Goal: Obtain resource: Obtain resource

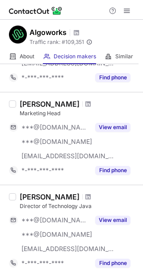
scroll to position [410, 0]
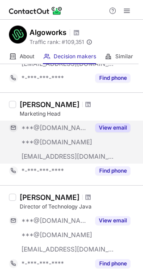
click at [106, 131] on button "View email" at bounding box center [112, 127] width 35 height 9
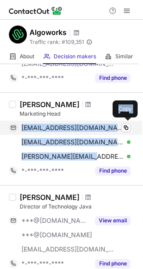
drag, startPoint x: 96, startPoint y: 157, endPoint x: 23, endPoint y: 125, distance: 79.8
click at [23, 125] on div "newmandagenxcop@gmail.com Verified Copy naumancrescendo@gmail.com Verified Copy…" at bounding box center [70, 141] width 122 height 43
copy div "newmandagenxcop@gmail.com Verified Copy naumancrescendo@gmail.com Verified Copy…"
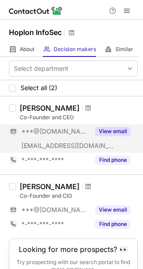
click at [94, 128] on div "View email" at bounding box center [110, 131] width 41 height 14
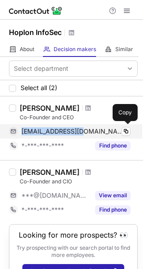
drag, startPoint x: 82, startPoint y: 135, endPoint x: 24, endPoint y: 128, distance: 59.0
click at [24, 128] on div "merkt07@gmail.com Verified" at bounding box center [75, 131] width 109 height 8
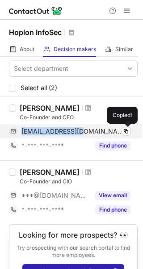
copy span "merkt07@gmail.com"
click at [125, 131] on span at bounding box center [126, 131] width 7 height 7
